Goal: Obtain resource: Obtain resource

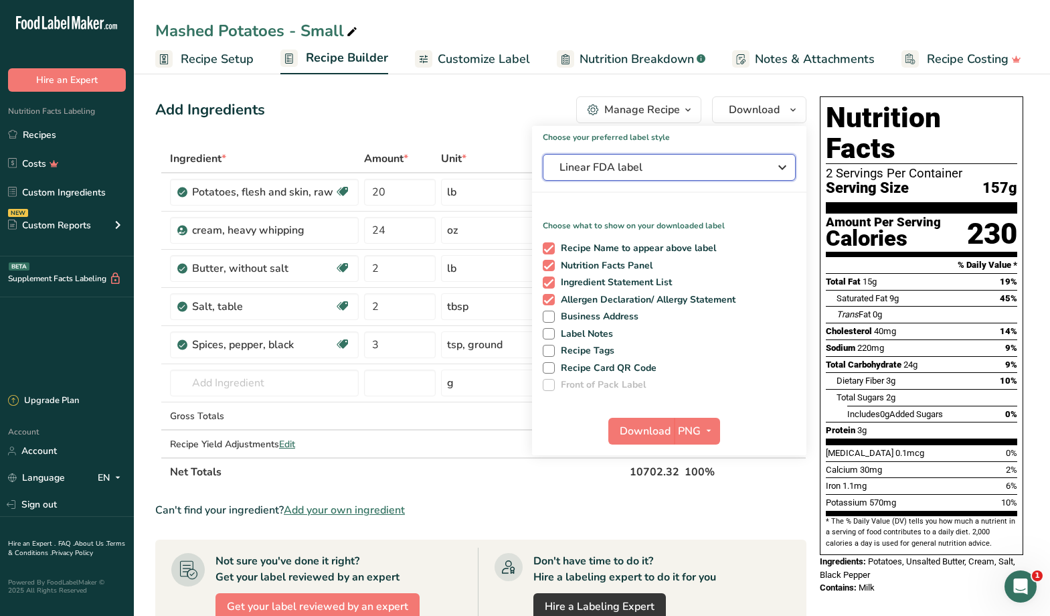
click at [680, 173] on span "Linear FDA label" at bounding box center [659, 167] width 201 height 16
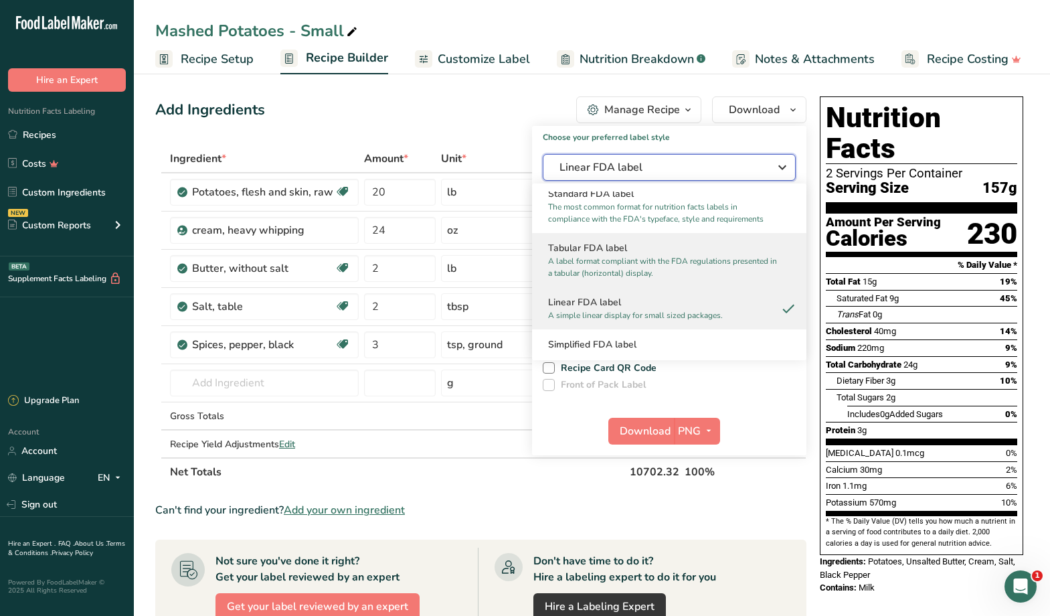
scroll to position [13, 0]
click at [655, 255] on p "A label format compliant with the FDA regulations presented in a tabular (horiz…" at bounding box center [663, 266] width 230 height 24
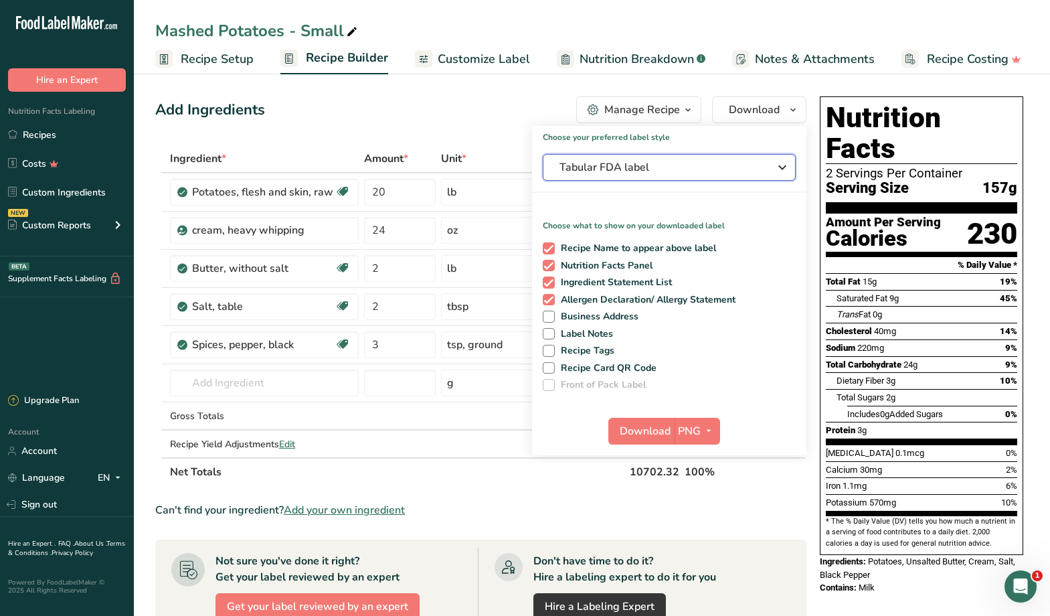
click at [697, 162] on span "Tabular FDA label" at bounding box center [659, 167] width 201 height 16
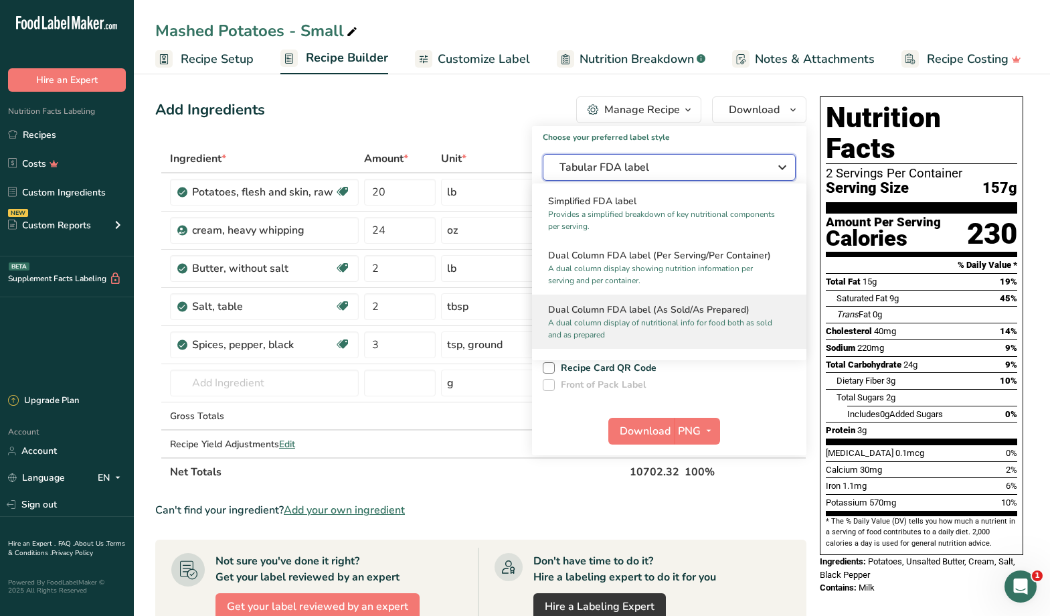
scroll to position [179, 0]
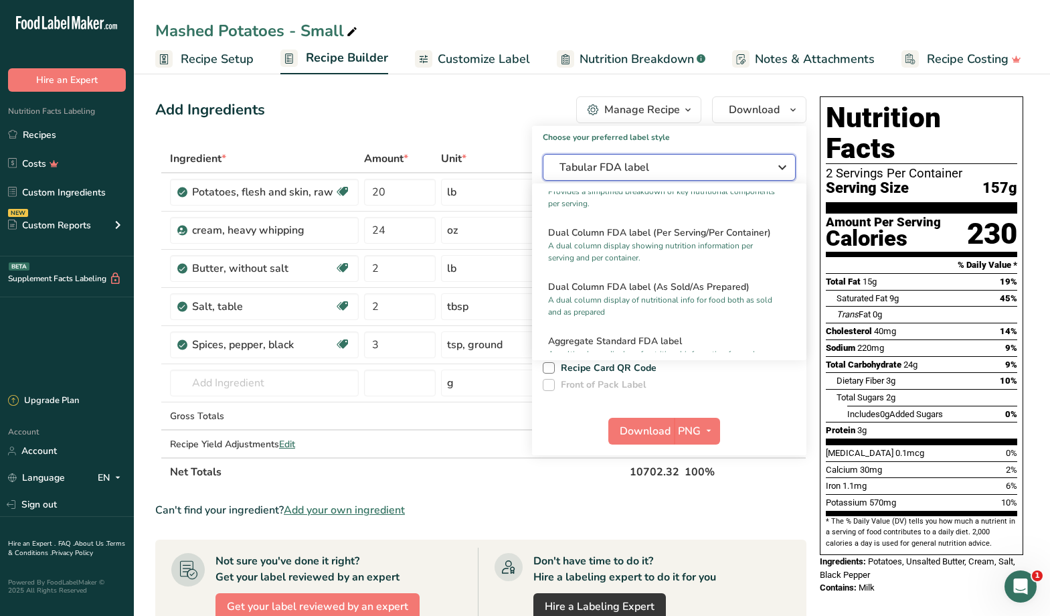
click at [776, 171] on icon "button" at bounding box center [782, 167] width 16 height 24
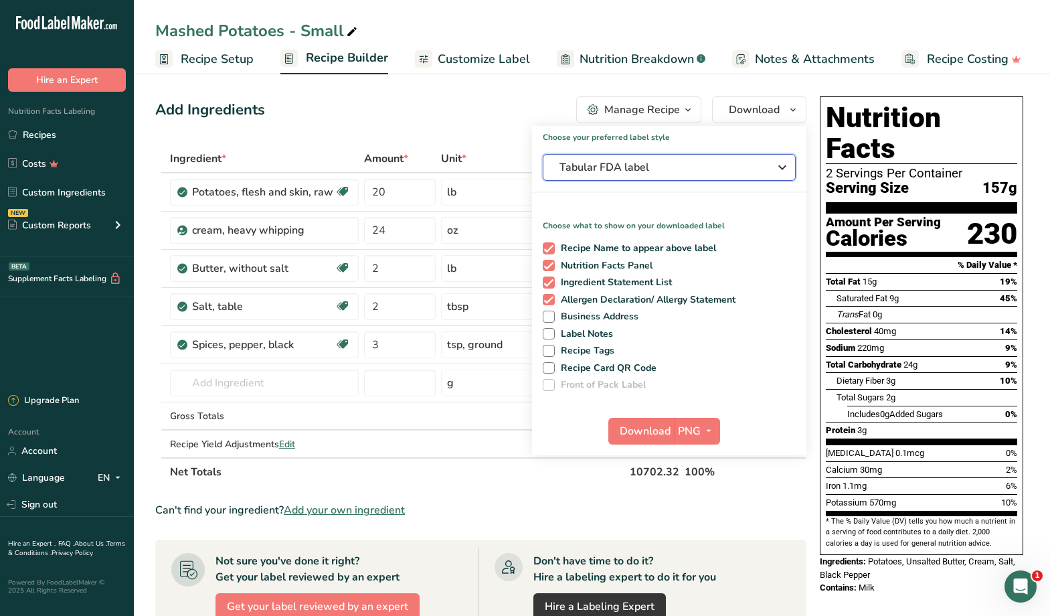
click at [776, 171] on icon "button" at bounding box center [782, 167] width 16 height 24
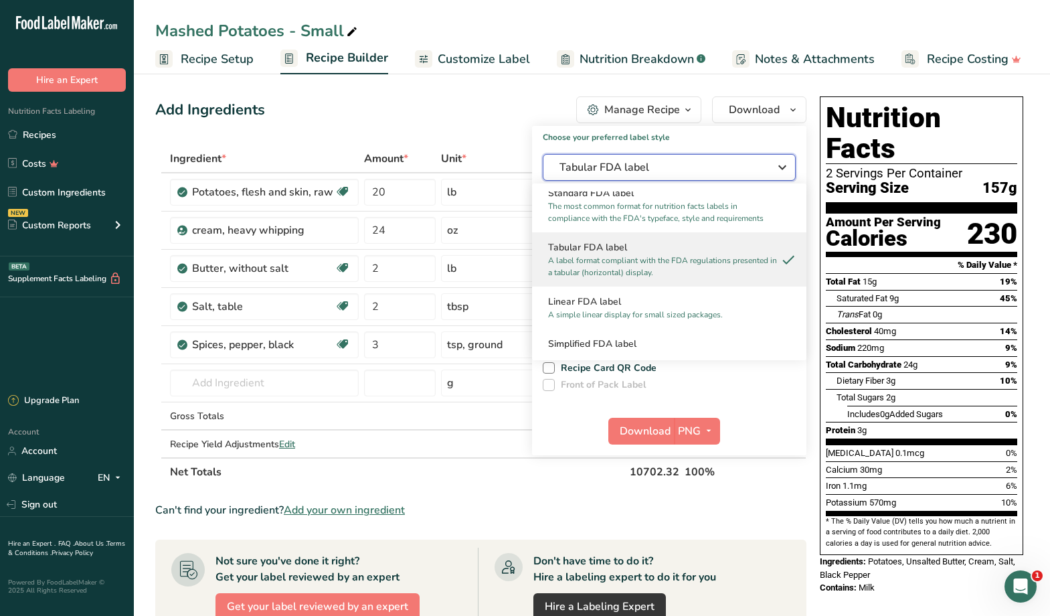
scroll to position [0, 0]
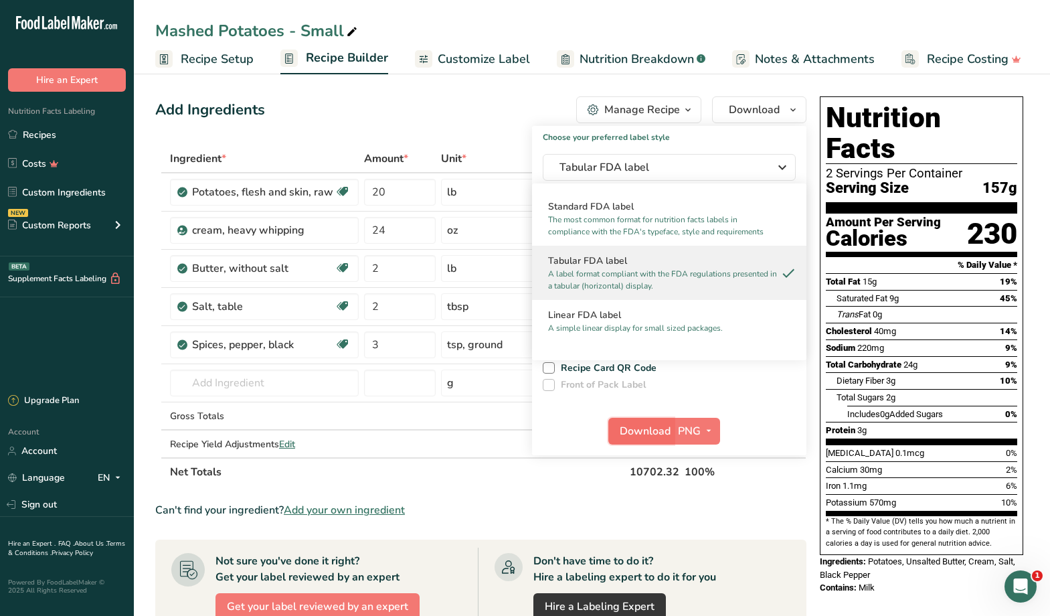
click at [638, 432] on span "Download" at bounding box center [645, 431] width 51 height 16
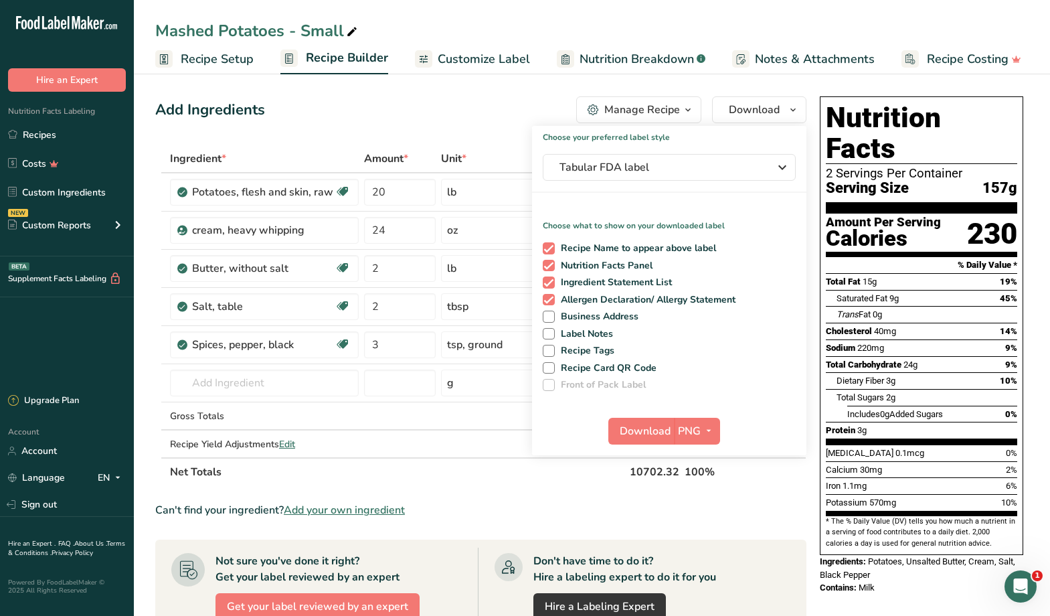
click at [869, 14] on div "Mashed Potatoes - Small Recipe Setup Recipe Builder Customize Label Nutrition B…" at bounding box center [592, 37] width 916 height 74
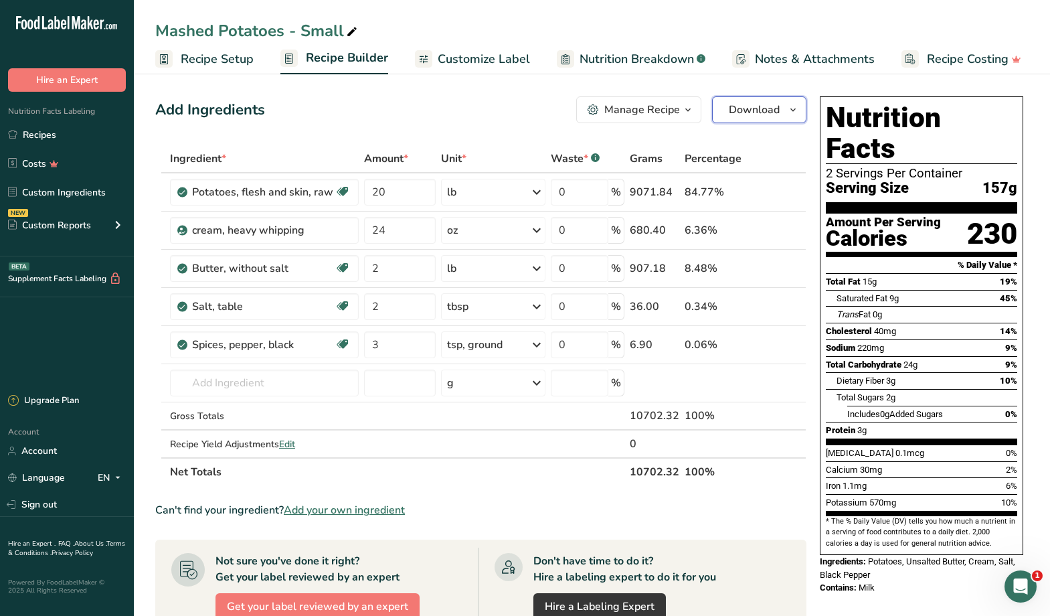
click at [770, 112] on span "Download" at bounding box center [754, 110] width 51 height 16
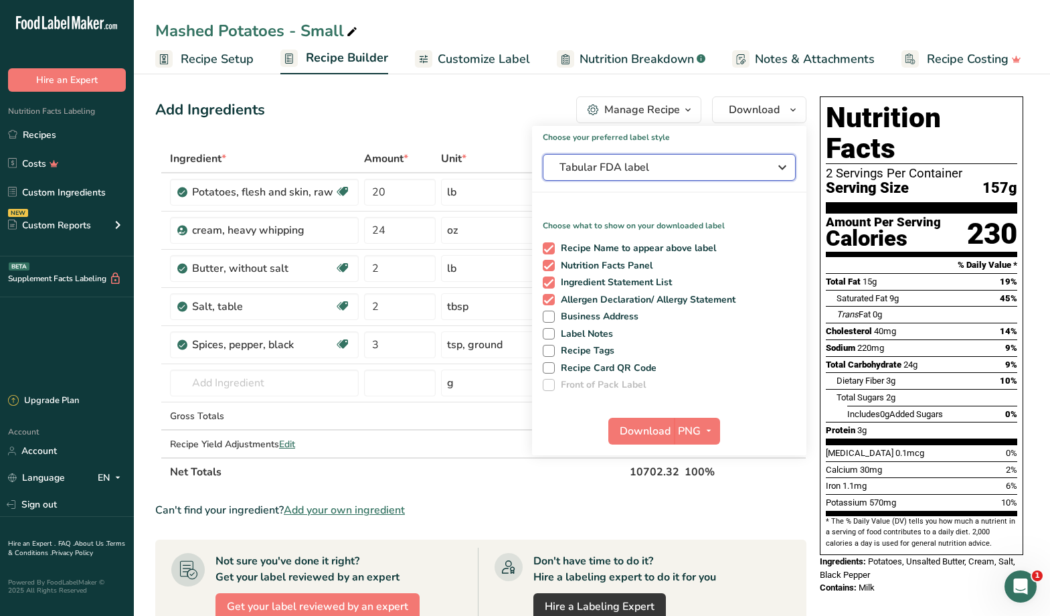
click at [750, 172] on span "Tabular FDA label" at bounding box center [659, 167] width 201 height 16
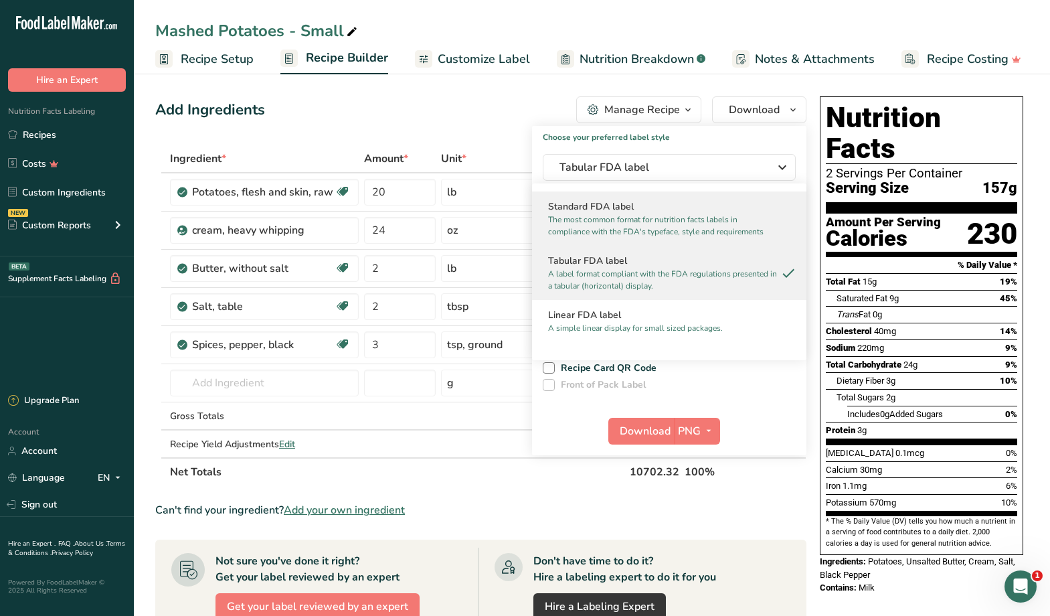
click at [772, 211] on h2 "Standard FDA label" at bounding box center [669, 206] width 242 height 14
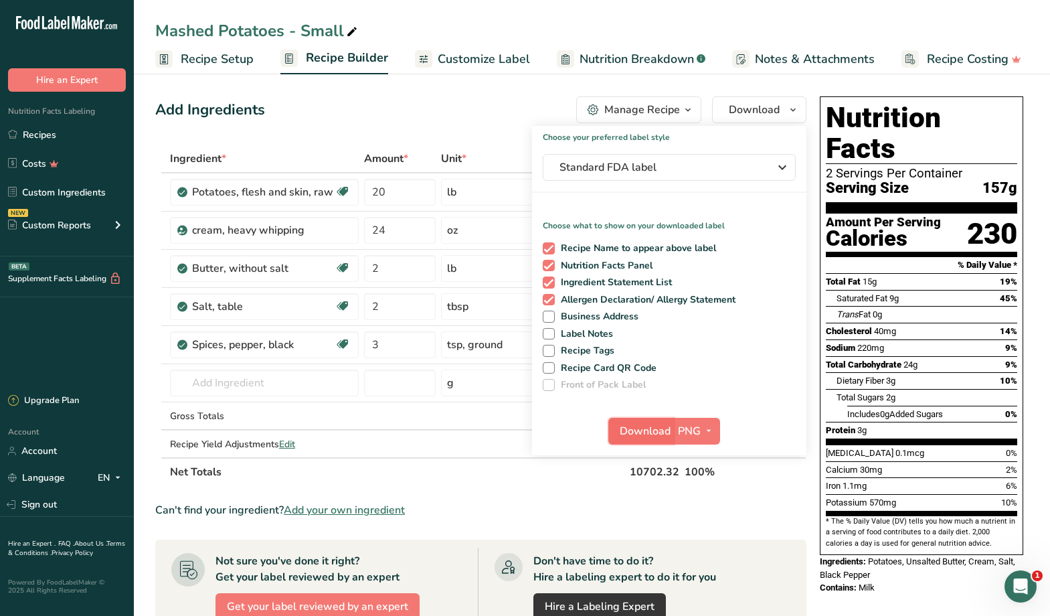
click at [645, 432] on span "Download" at bounding box center [645, 431] width 51 height 16
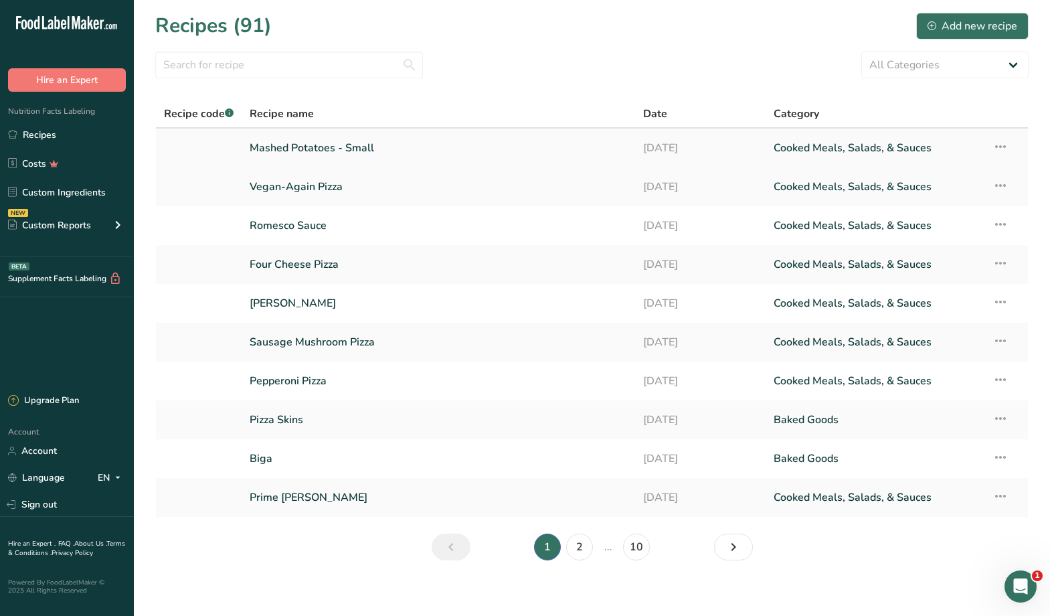
click at [353, 143] on link "Mashed Potatoes - Small" at bounding box center [438, 148] width 377 height 28
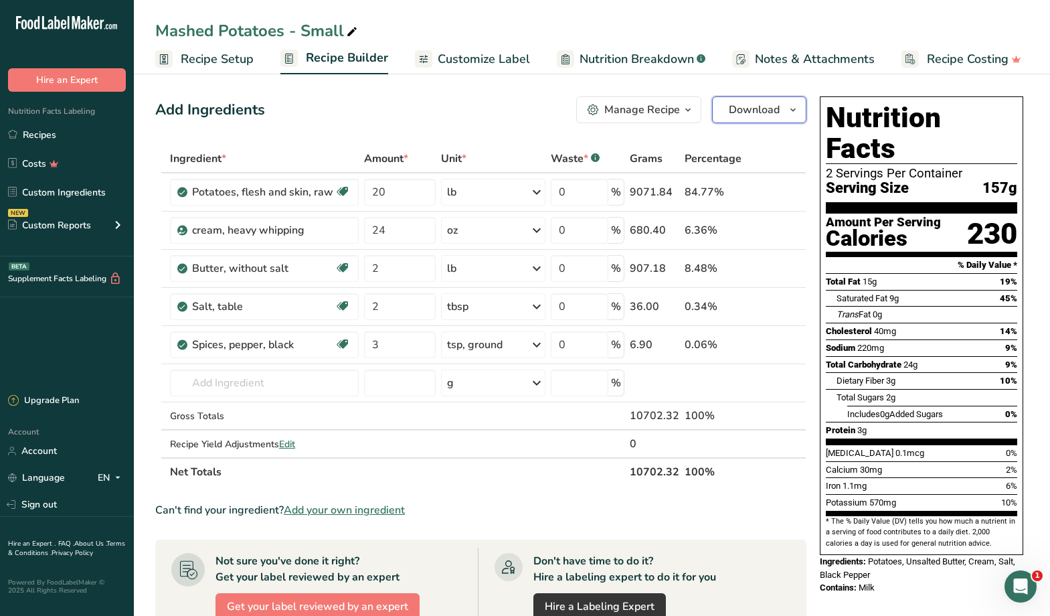
click at [772, 110] on span "Download" at bounding box center [754, 110] width 51 height 16
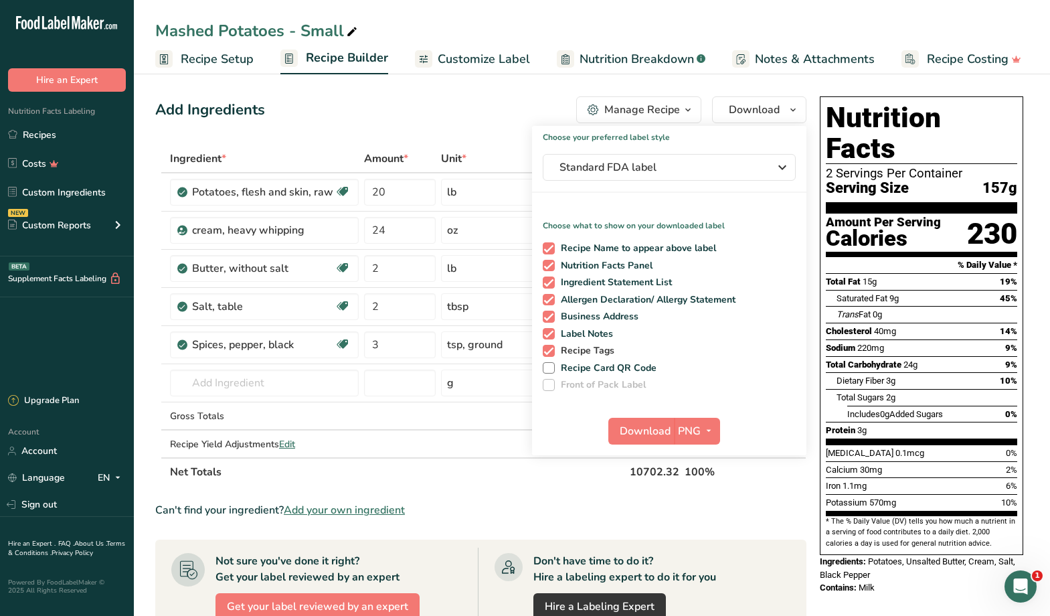
click at [545, 351] on span at bounding box center [549, 351] width 12 height 12
click at [545, 351] on input "Recipe Tags" at bounding box center [547, 350] width 9 height 9
checkbox input "false"
click at [551, 333] on span at bounding box center [549, 334] width 12 height 12
click at [551, 333] on input "Label Notes" at bounding box center [547, 333] width 9 height 9
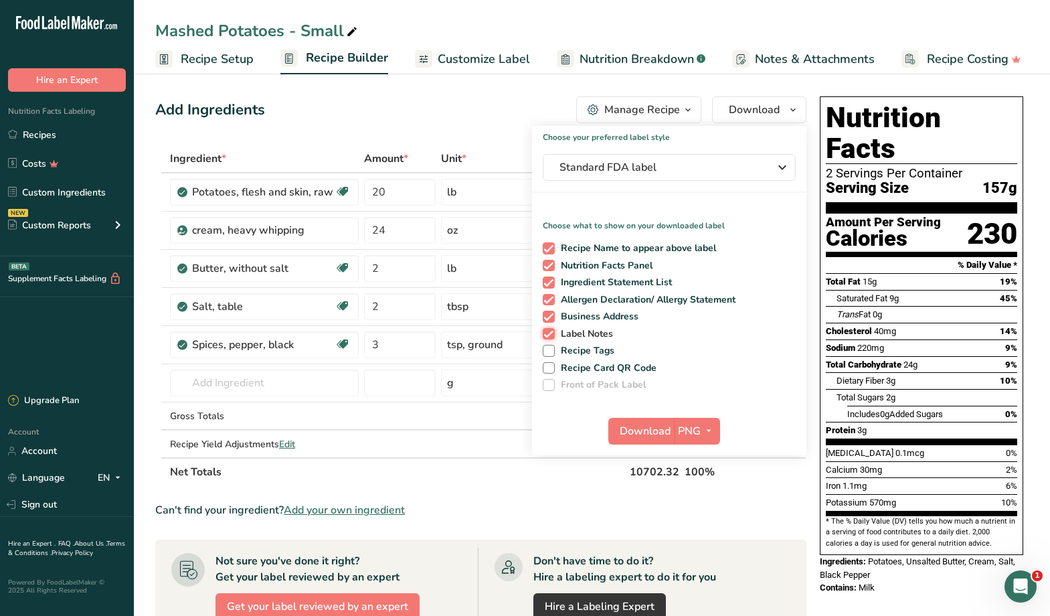
checkbox input "false"
click at [550, 315] on span at bounding box center [549, 317] width 12 height 12
click at [550, 315] on input "Business Address" at bounding box center [547, 316] width 9 height 9
checkbox input "false"
click at [732, 169] on span "Standard FDA label" at bounding box center [659, 167] width 201 height 16
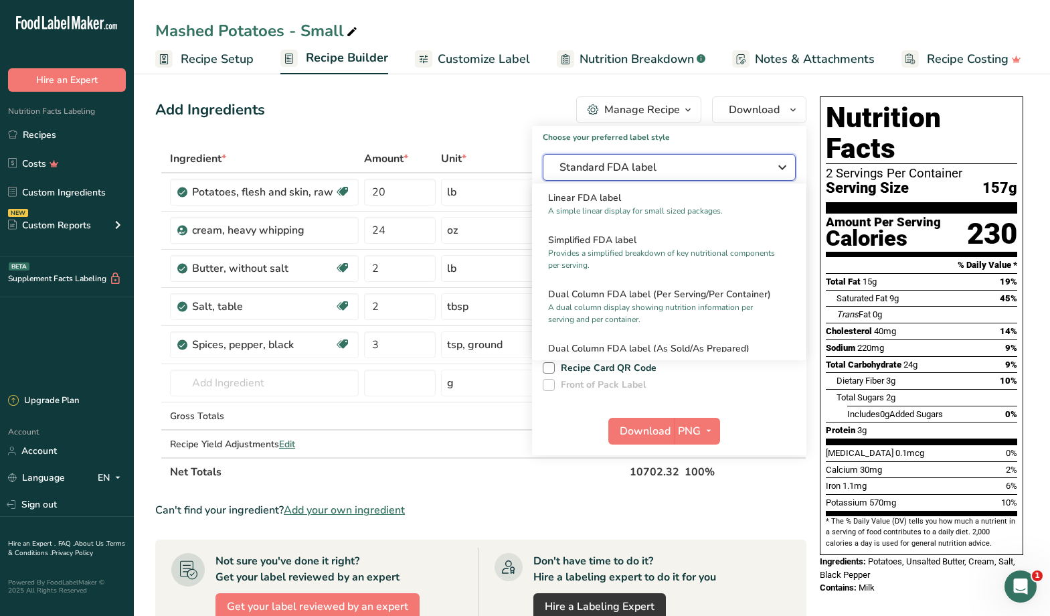
scroll to position [162, 0]
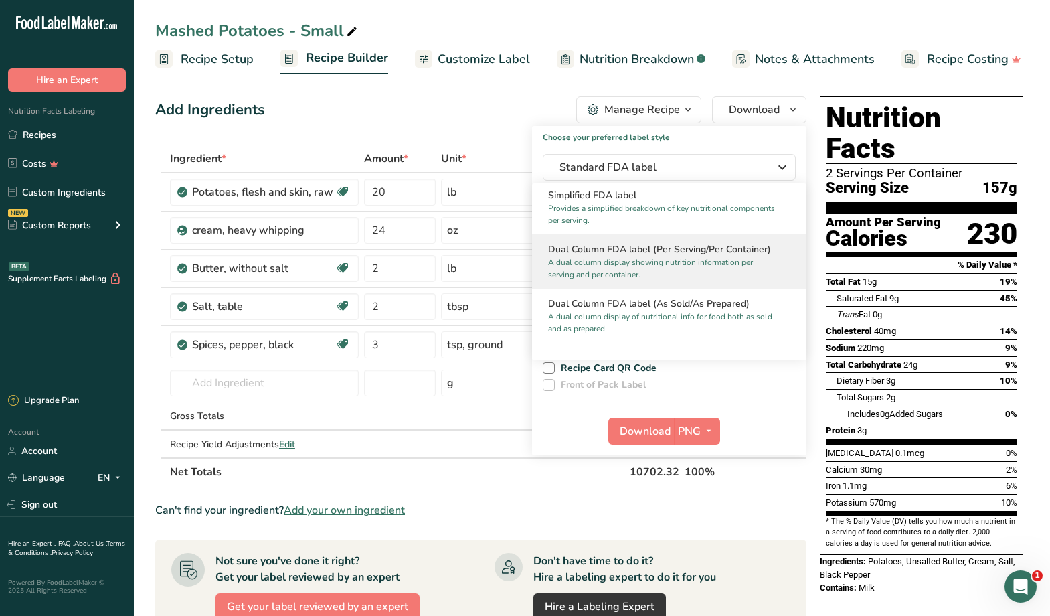
click at [698, 255] on h2 "Dual Column FDA label (Per Serving/Per Container)" at bounding box center [669, 249] width 242 height 14
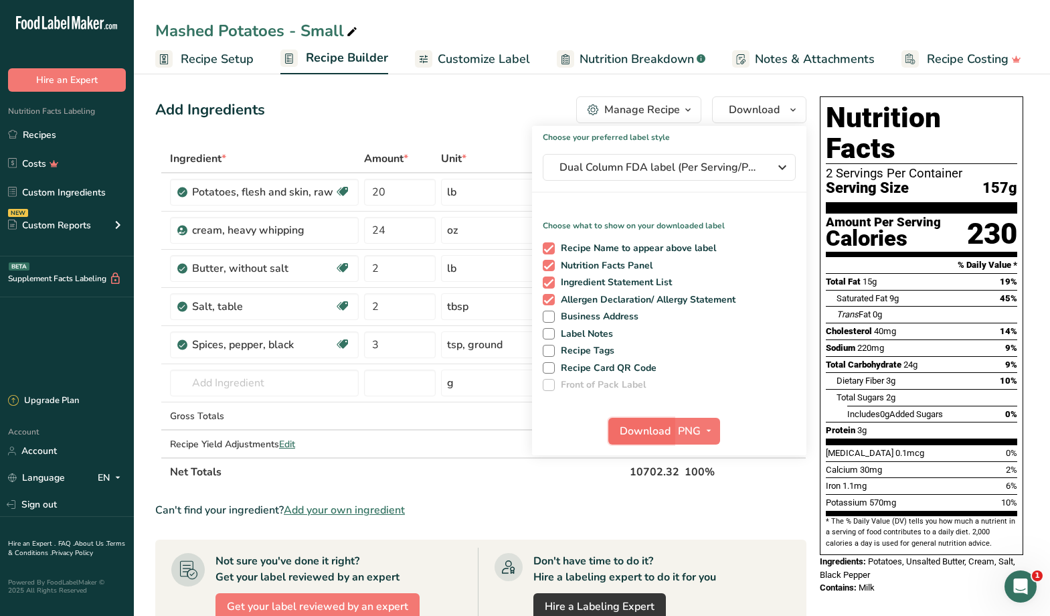
click at [660, 436] on span "Download" at bounding box center [645, 431] width 51 height 16
click at [882, 2] on div "Mashed Potatoes - Small Recipe Setup Recipe Builder Customize Label Nutrition B…" at bounding box center [592, 37] width 916 height 74
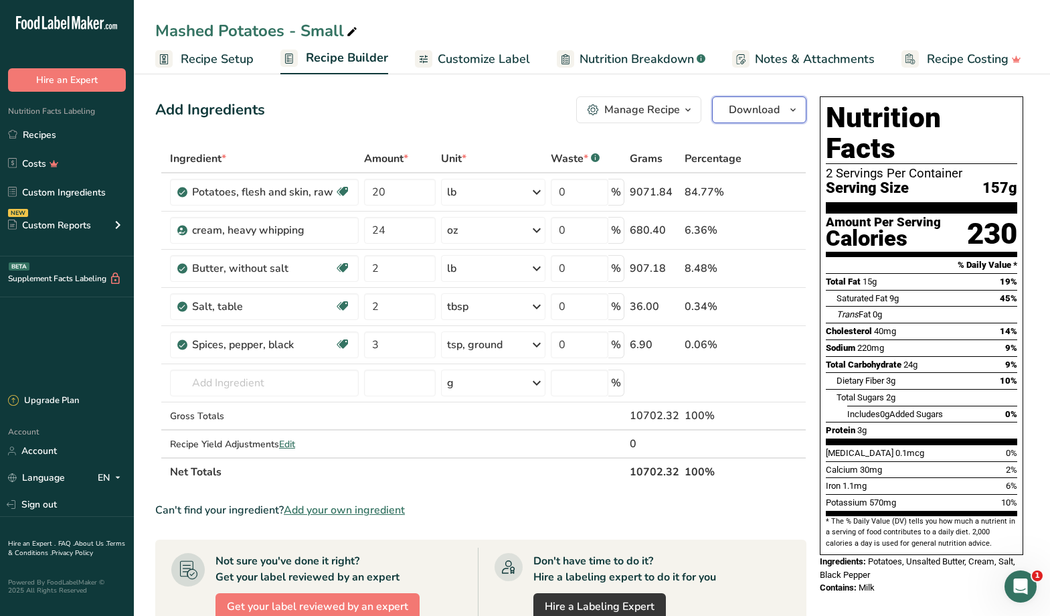
click at [782, 106] on button "Download" at bounding box center [759, 109] width 94 height 27
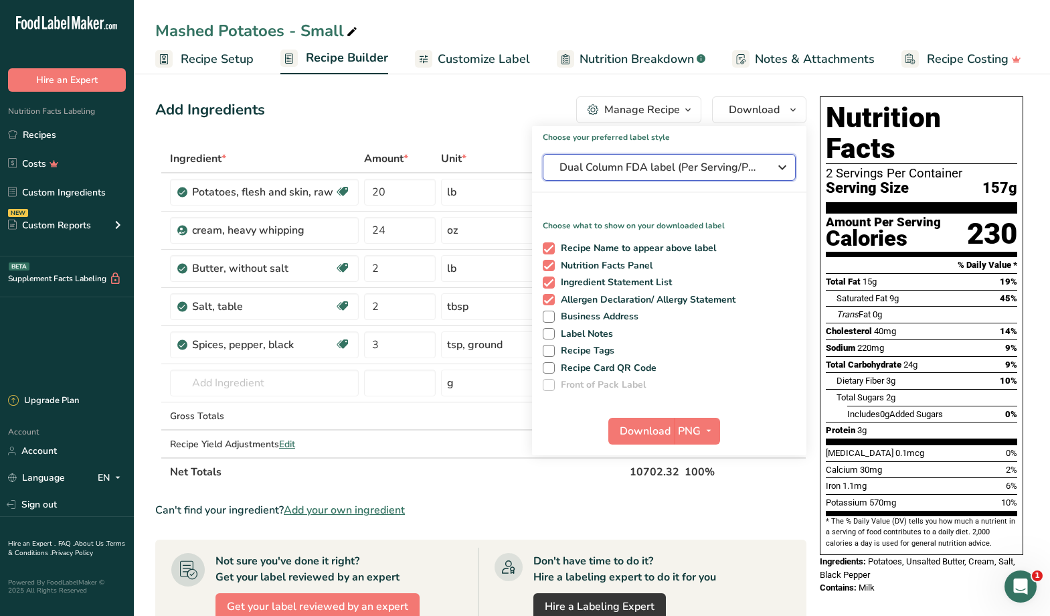
click at [756, 165] on span "Dual Column FDA label (Per Serving/Per Container)" at bounding box center [659, 167] width 201 height 16
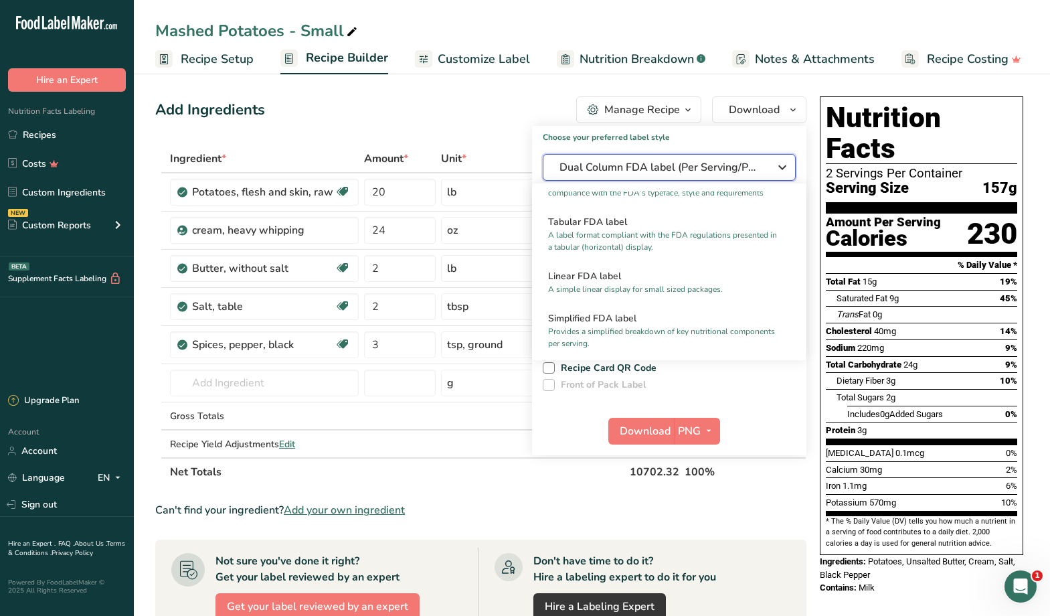
scroll to position [0, 0]
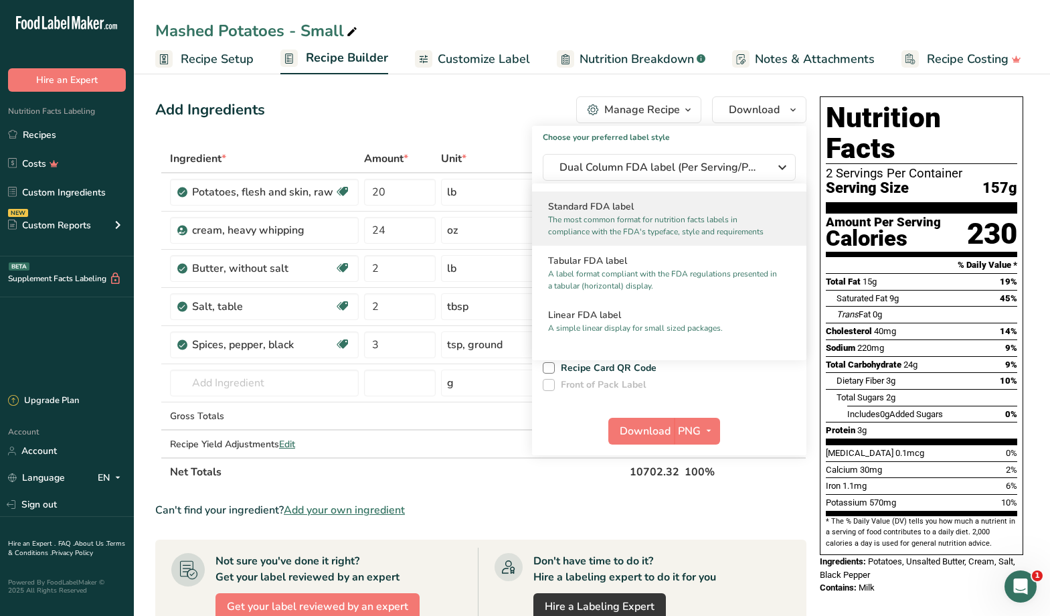
click at [742, 224] on p "The most common format for nutrition facts labels in compliance with the FDA's …" at bounding box center [663, 225] width 230 height 24
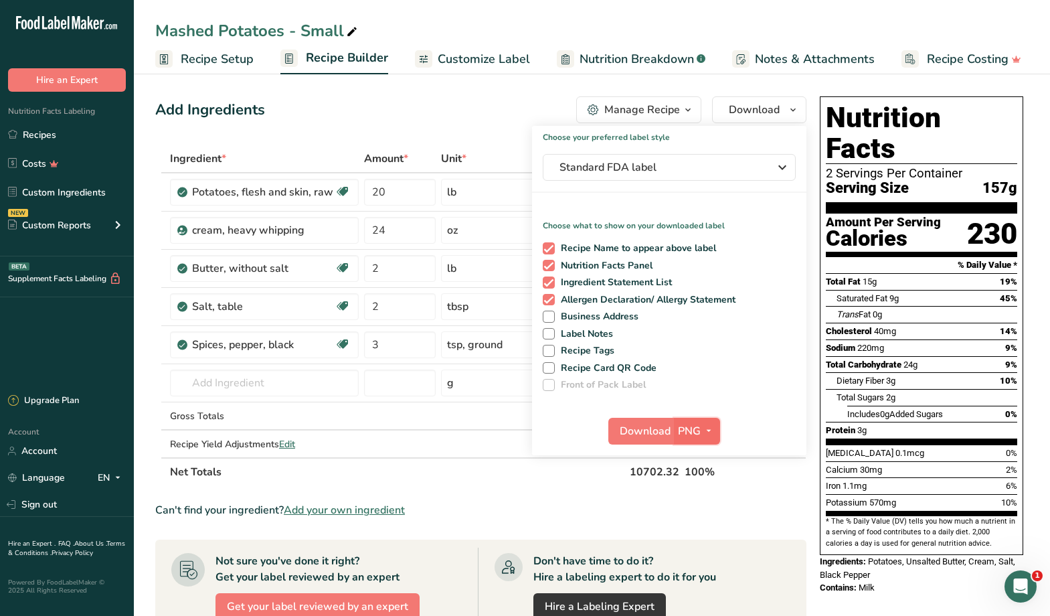
click at [716, 434] on span "button" at bounding box center [709, 431] width 16 height 16
click at [704, 545] on link "TXT" at bounding box center [698, 546] width 43 height 22
checkbox input "false"
checkbox input "true"
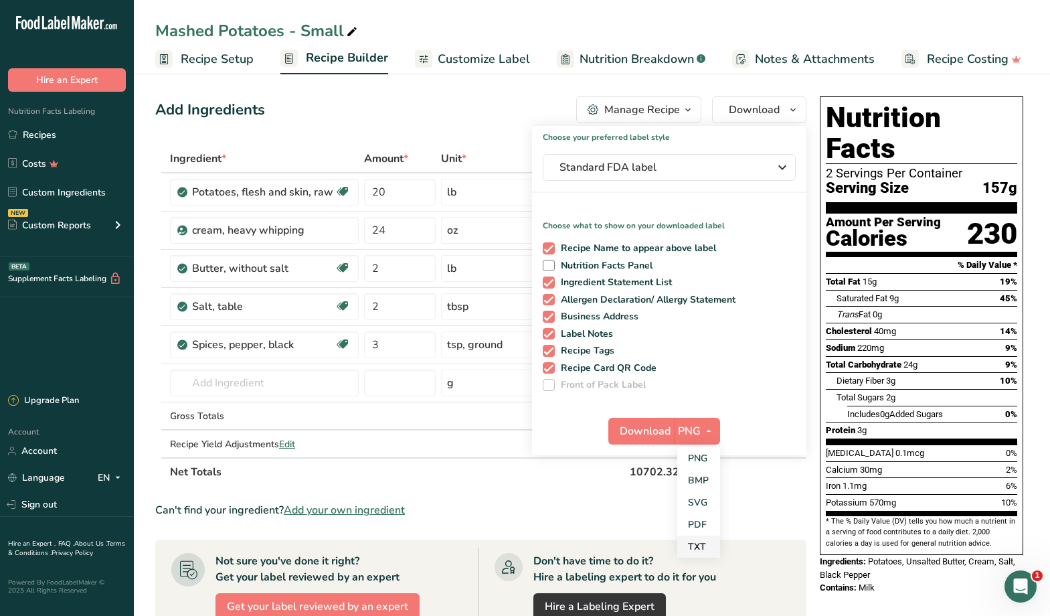
checkbox input "true"
click at [705, 433] on icon "button" at bounding box center [707, 430] width 11 height 17
click at [700, 517] on link "PDF" at bounding box center [697, 524] width 43 height 22
click at [547, 266] on span at bounding box center [549, 266] width 12 height 12
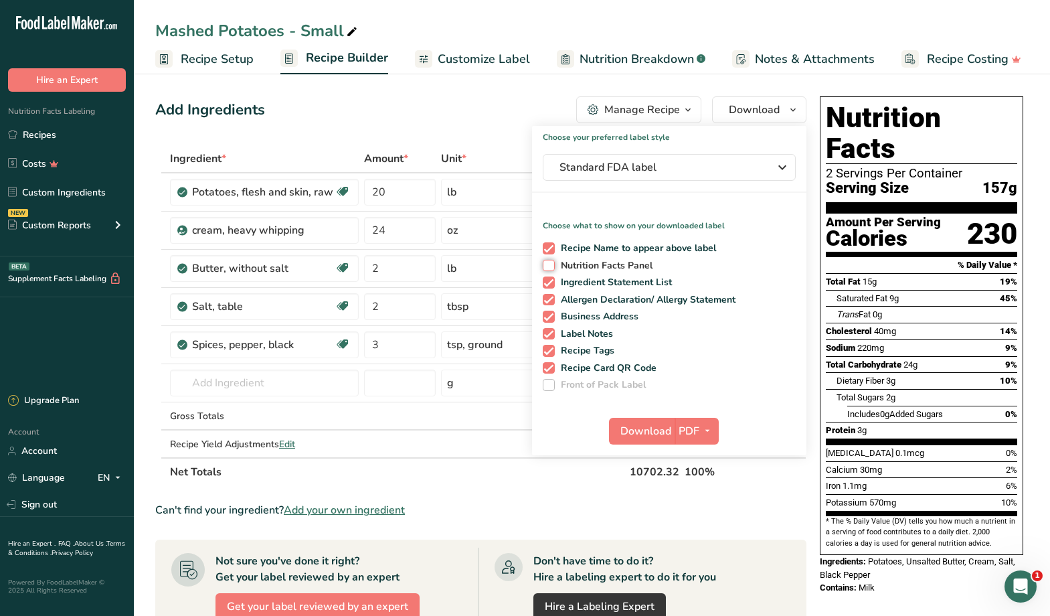
click at [547, 266] on input "Nutrition Facts Panel" at bounding box center [547, 265] width 9 height 9
checkbox input "true"
click at [549, 316] on span at bounding box center [549, 317] width 12 height 12
click at [549, 316] on input "Business Address" at bounding box center [547, 316] width 9 height 9
checkbox input "false"
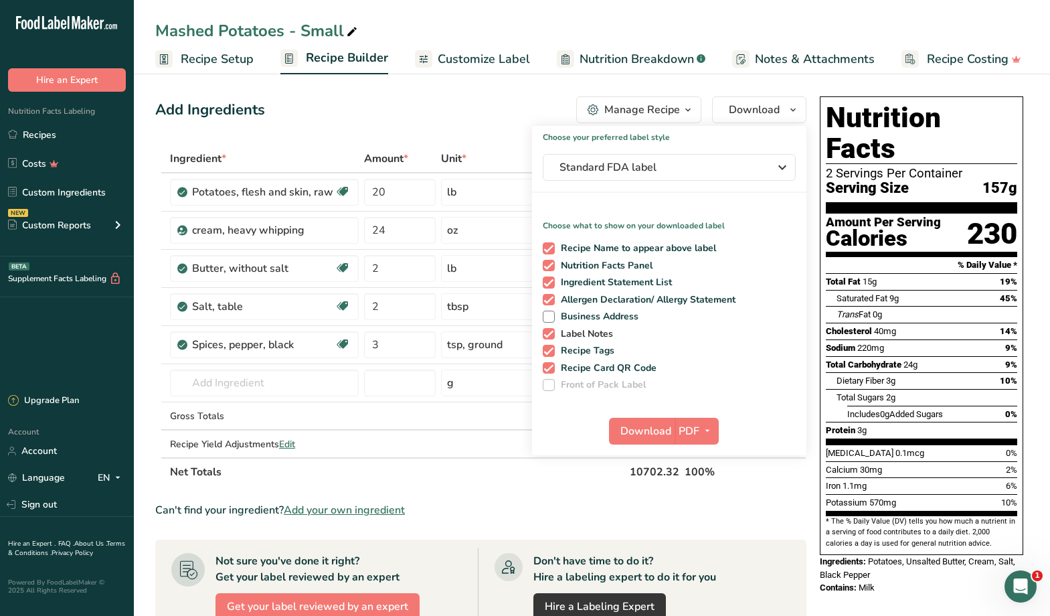
click at [551, 335] on span at bounding box center [549, 334] width 12 height 12
click at [551, 335] on input "Label Notes" at bounding box center [547, 333] width 9 height 9
checkbox input "false"
click at [548, 353] on span at bounding box center [549, 351] width 12 height 12
click at [548, 353] on input "Recipe Tags" at bounding box center [547, 350] width 9 height 9
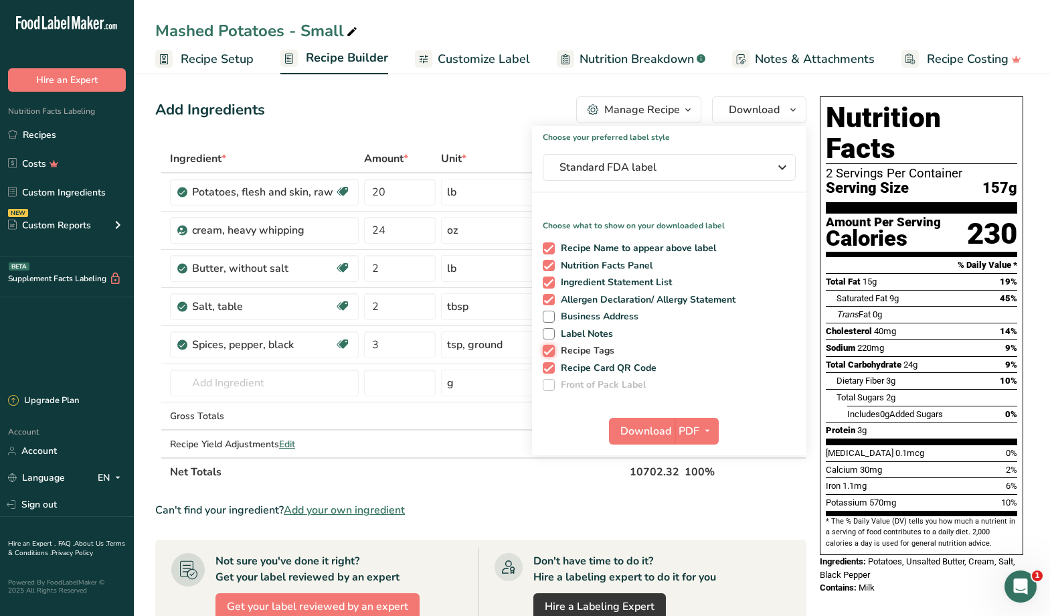
checkbox input "false"
click at [550, 369] on span at bounding box center [549, 368] width 12 height 12
click at [550, 369] on input "Recipe Card QR Code" at bounding box center [547, 367] width 9 height 9
checkbox input "false"
click at [638, 426] on span "Download" at bounding box center [645, 431] width 51 height 16
